Goal: Find specific page/section: Find specific page/section

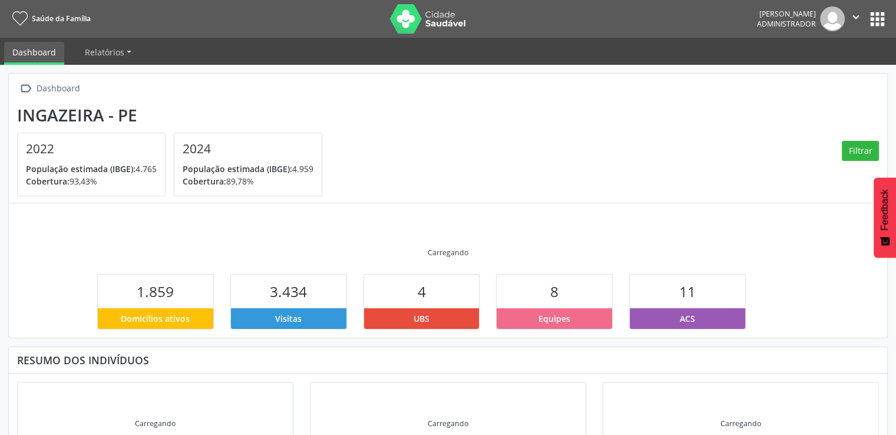
click at [879, 24] on button "apps" at bounding box center [877, 19] width 21 height 21
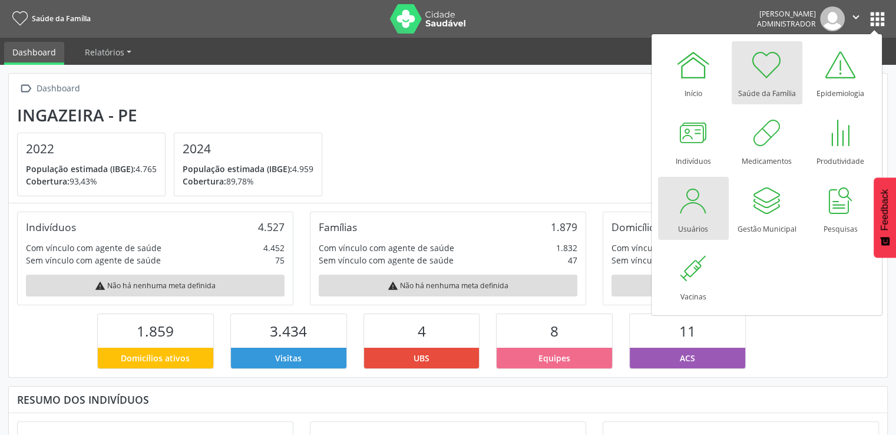
click at [718, 198] on link "Usuários" at bounding box center [693, 208] width 71 height 63
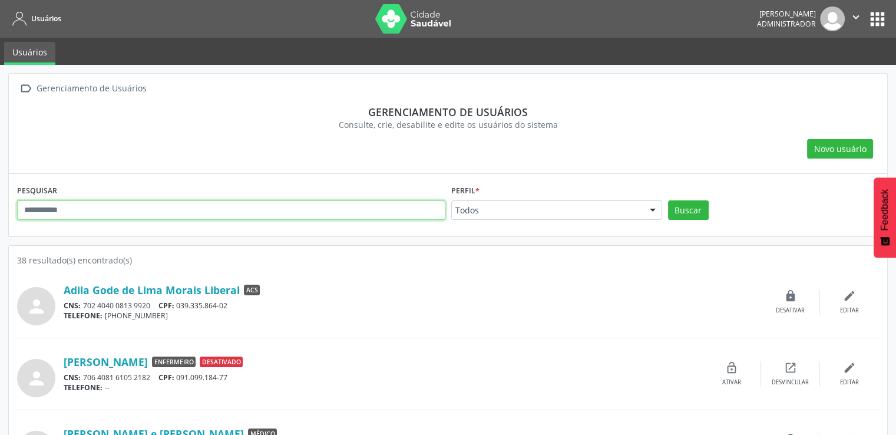
click at [177, 206] on input "text" at bounding box center [231, 210] width 428 height 20
type input "*****"
click at [668, 200] on button "Buscar" at bounding box center [688, 210] width 41 height 20
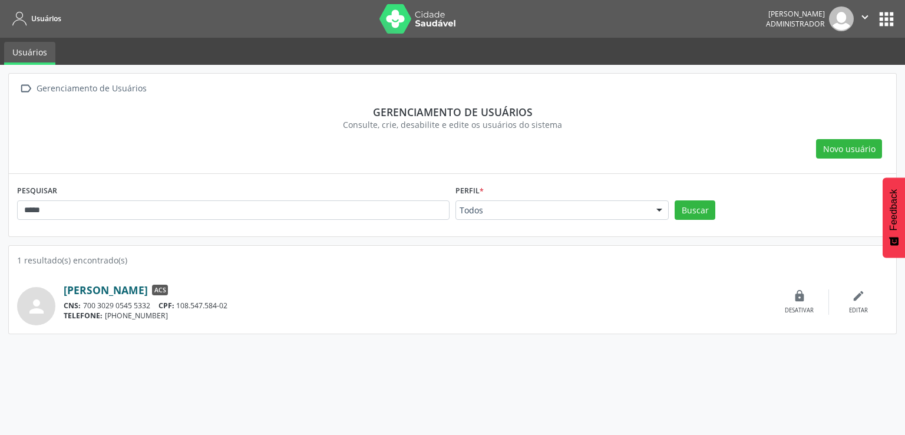
click at [148, 283] on link "[PERSON_NAME]" at bounding box center [106, 289] width 84 height 13
